Goal: Task Accomplishment & Management: Manage account settings

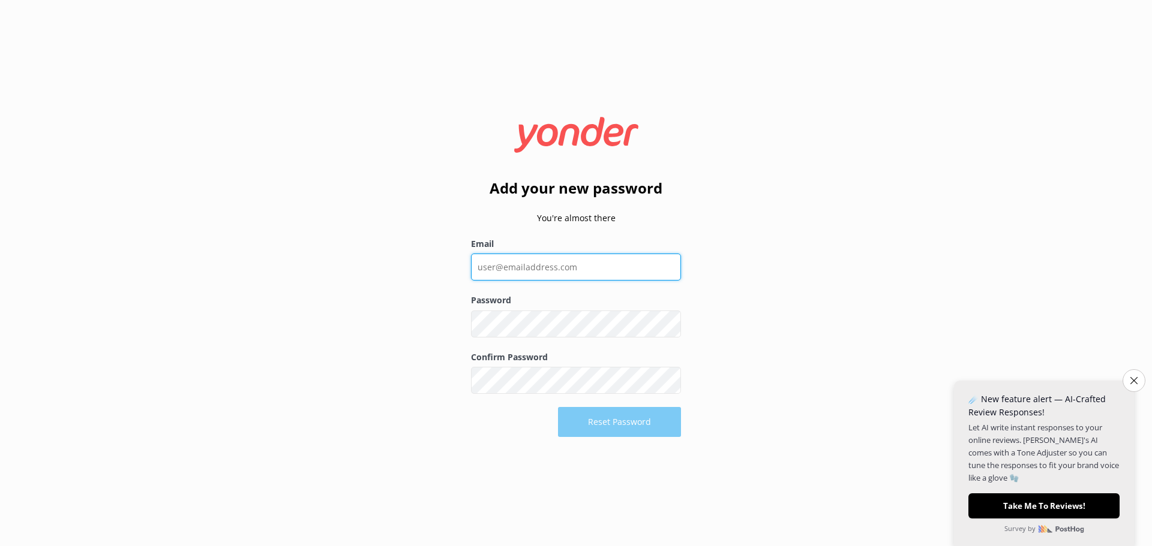
click at [510, 266] on input "Email" at bounding box center [576, 267] width 210 height 27
type input "[PERSON_NAME][EMAIL_ADDRESS][DOMAIN_NAME]"
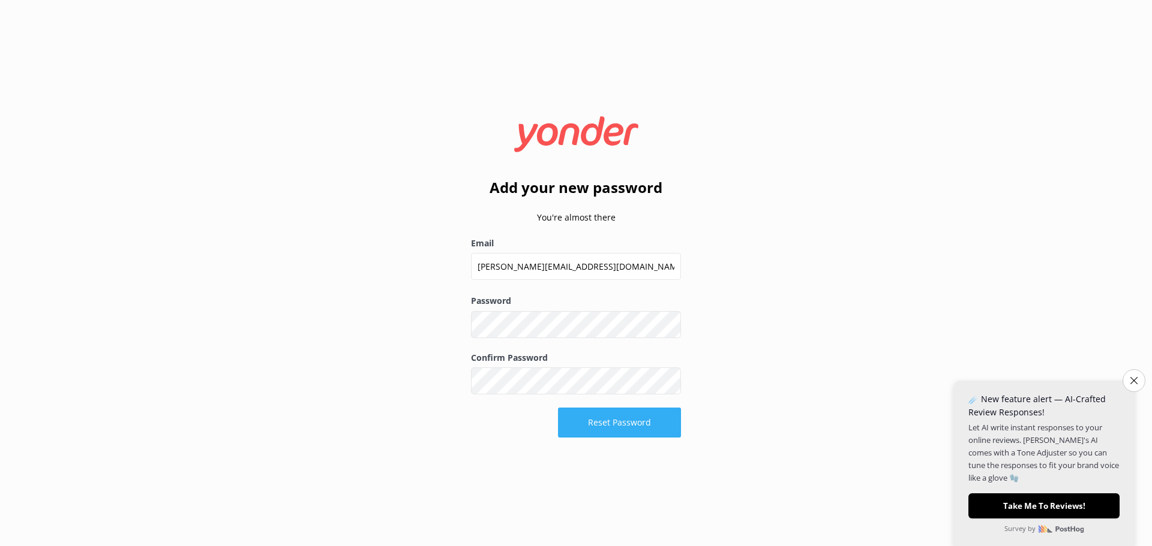
click at [629, 425] on button "Reset Password" at bounding box center [619, 423] width 123 height 30
